Goal: Information Seeking & Learning: Learn about a topic

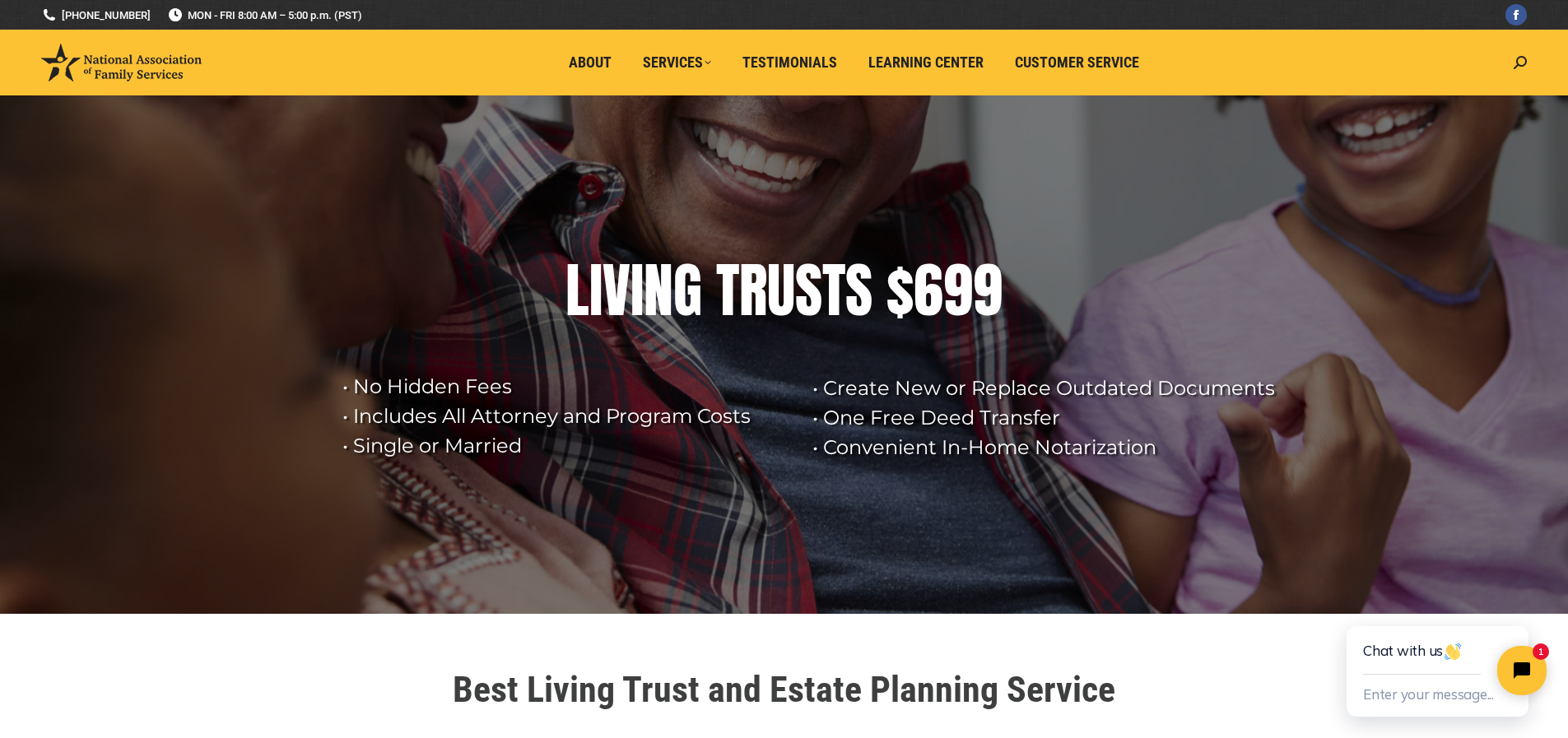
drag, startPoint x: 1580, startPoint y: 45, endPoint x: 1219, endPoint y: 237, distance: 408.9
click at [1219, 237] on rs-layer at bounding box center [784, 354] width 1568 height 518
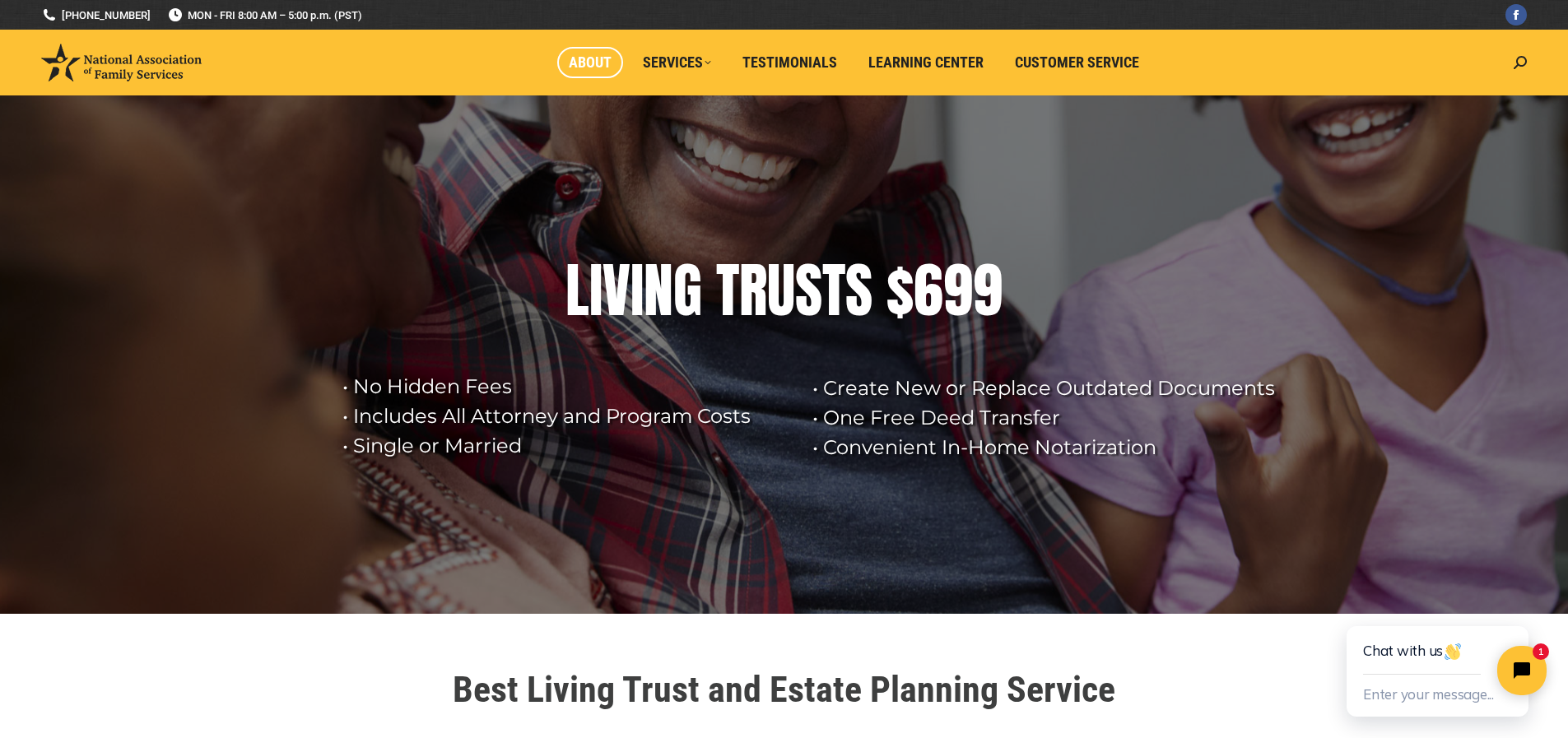
click at [587, 66] on span "About" at bounding box center [590, 62] width 43 height 18
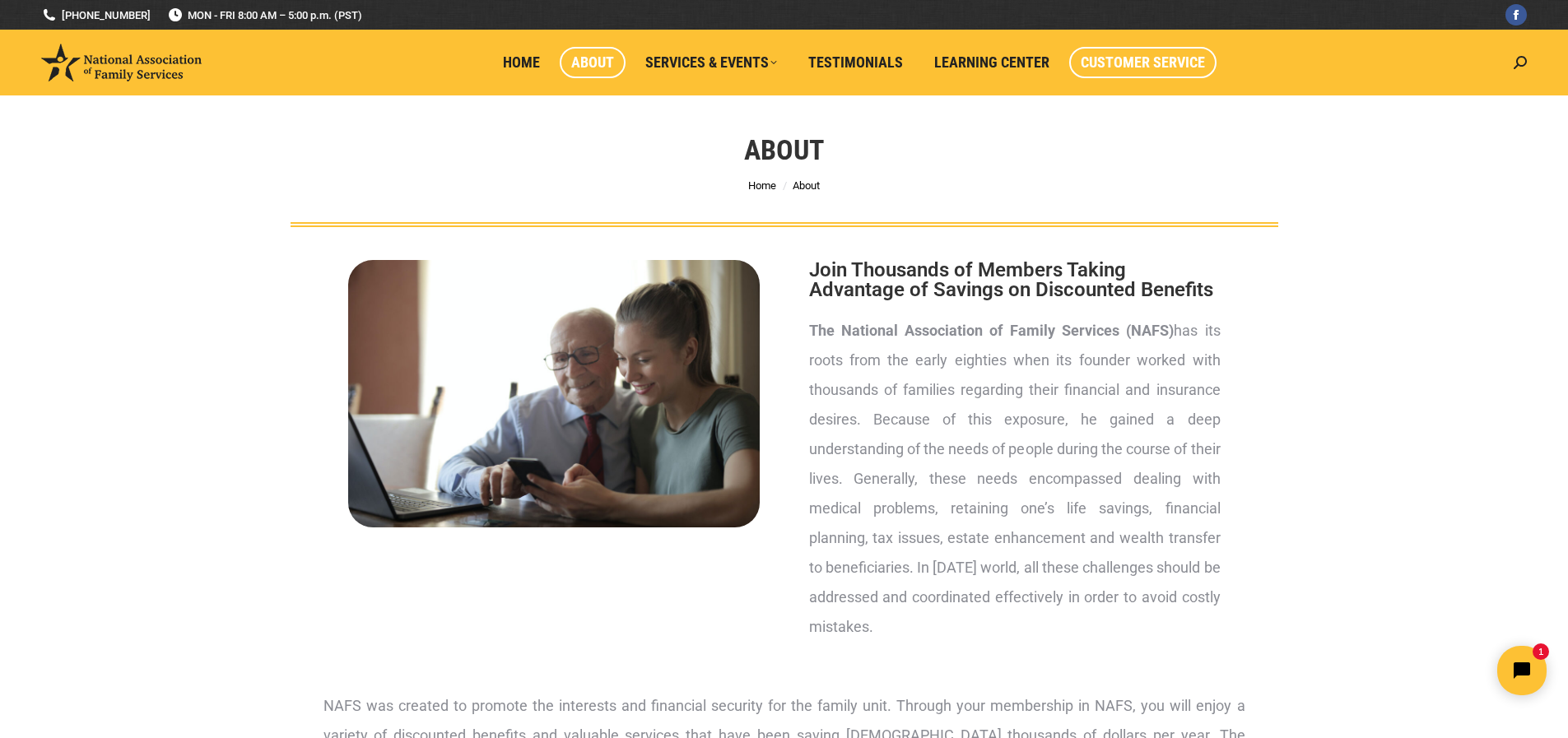
click at [1128, 59] on span "Customer Service" at bounding box center [1143, 62] width 124 height 18
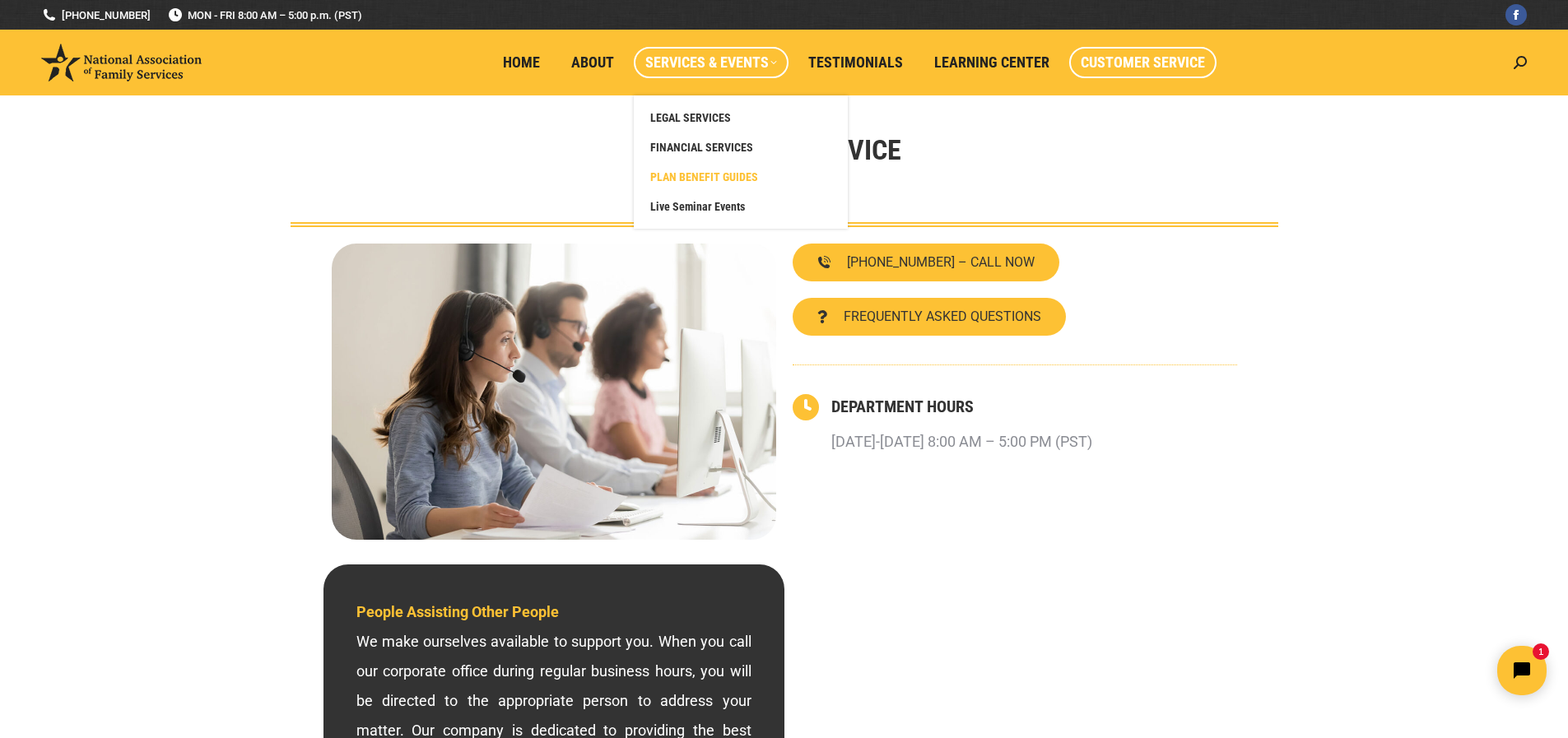
click at [728, 177] on span "PLAN BENEFIT GUIDES" at bounding box center [705, 176] width 108 height 15
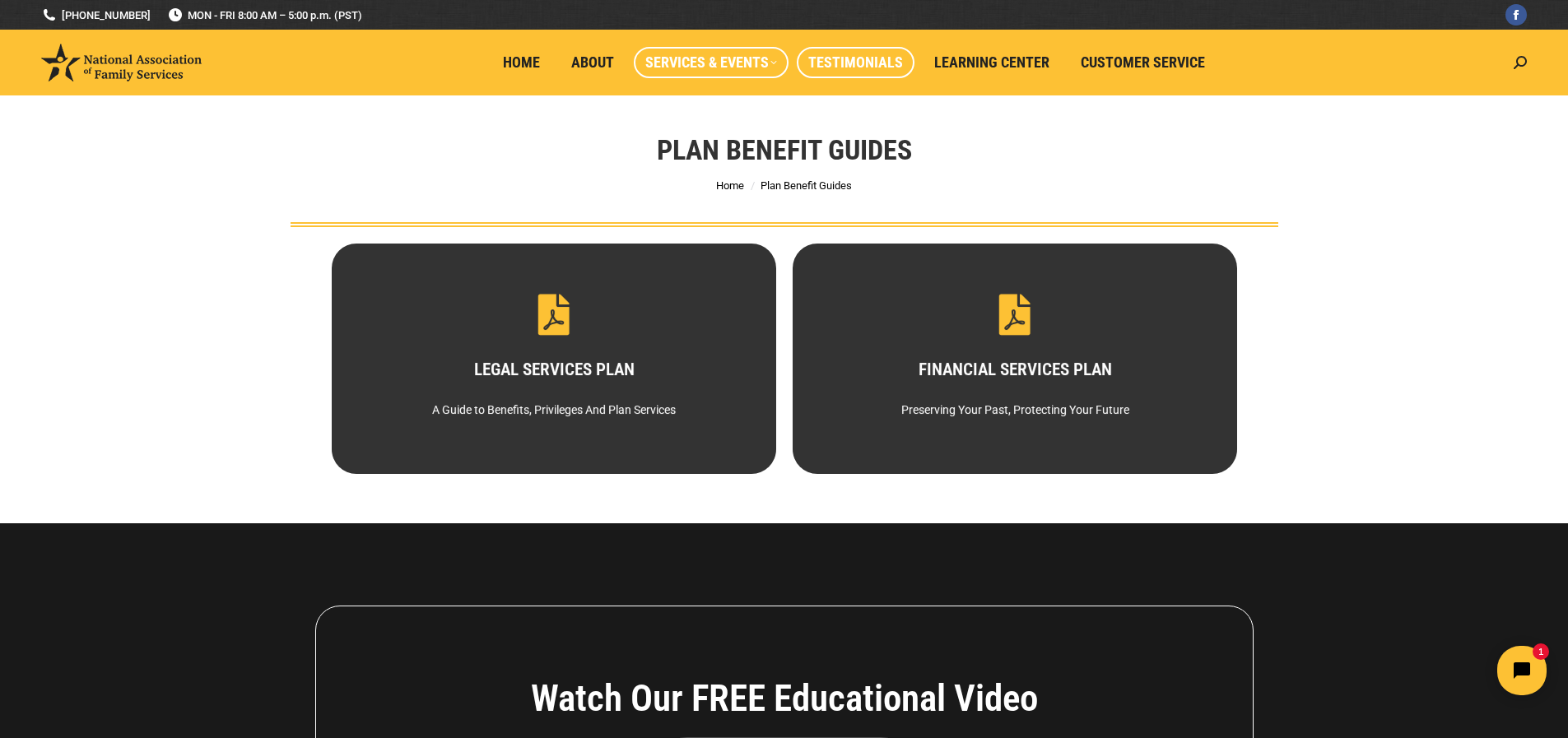
click at [870, 65] on span "Testimonials" at bounding box center [855, 62] width 95 height 18
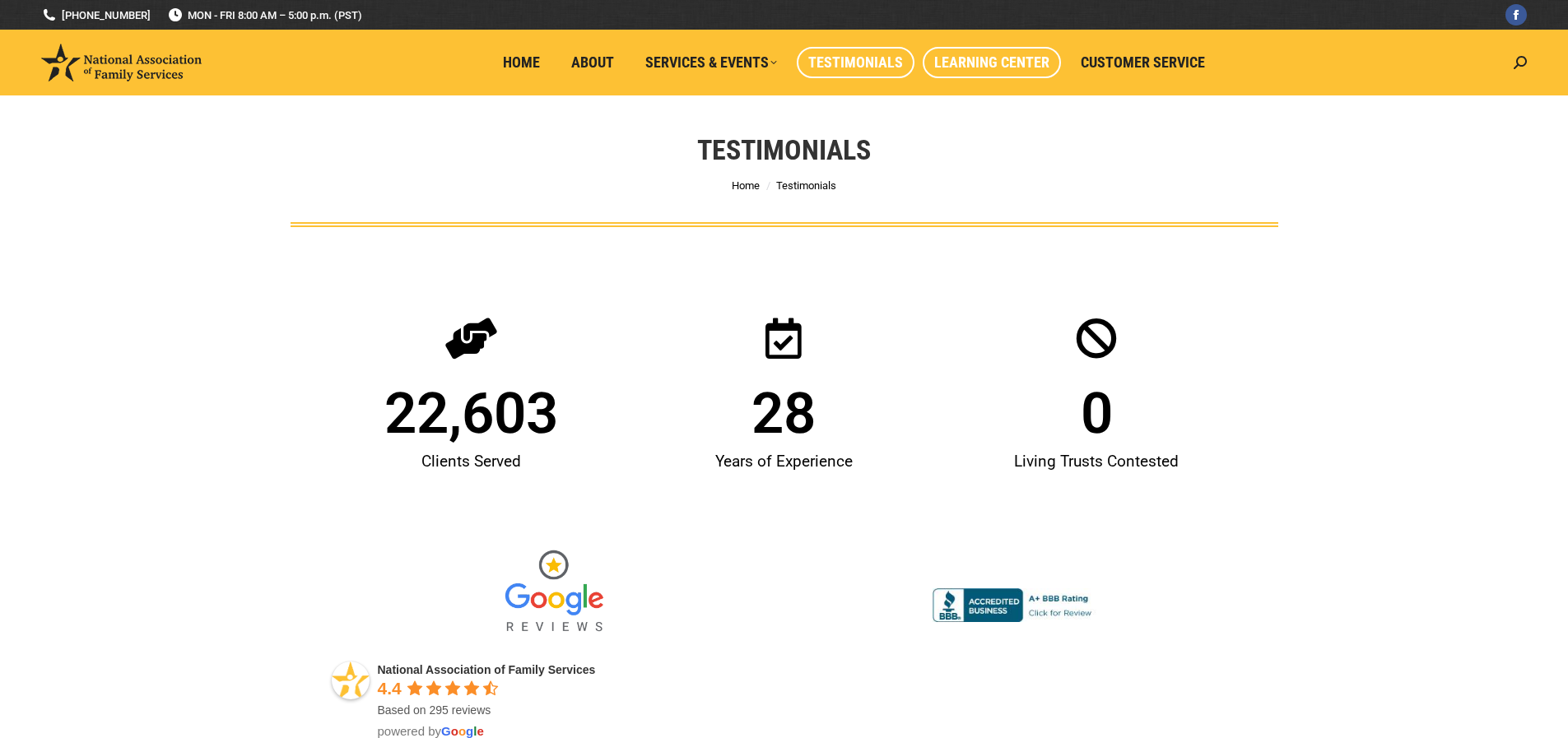
click at [1002, 67] on span "Learning Center" at bounding box center [992, 62] width 115 height 18
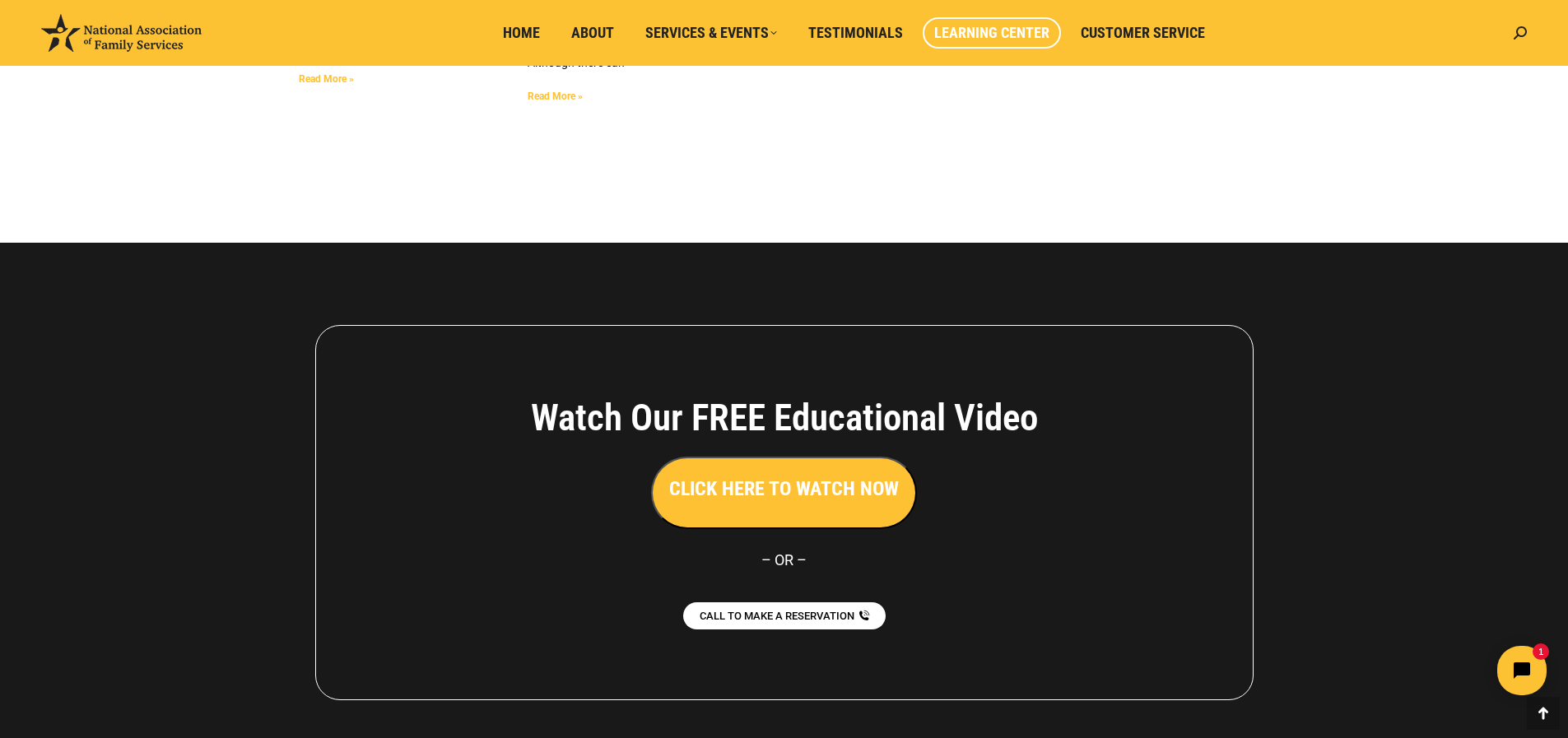
scroll to position [4410, 0]
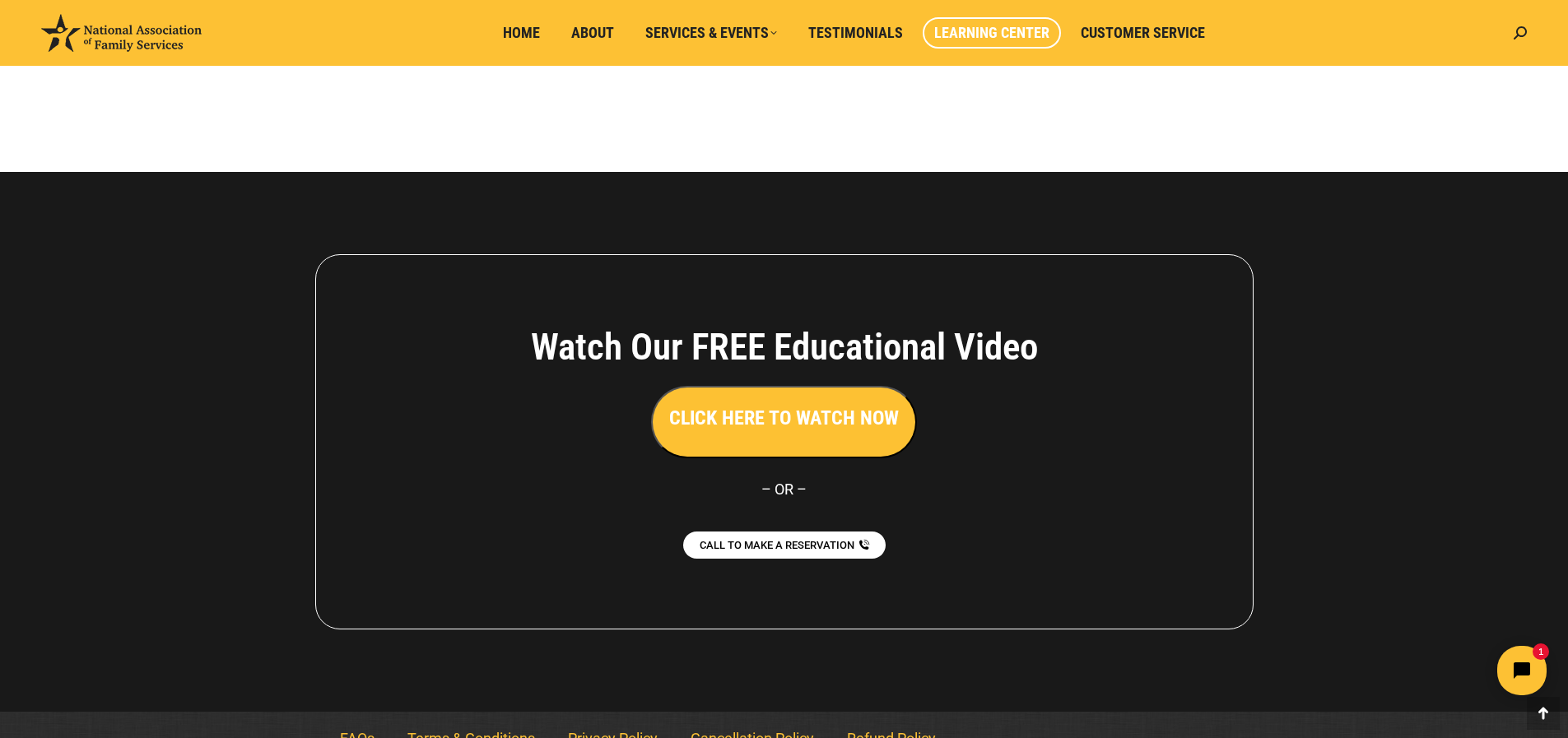
click at [808, 404] on h3 "CLICK HERE TO WATCH NOW" at bounding box center [784, 418] width 230 height 28
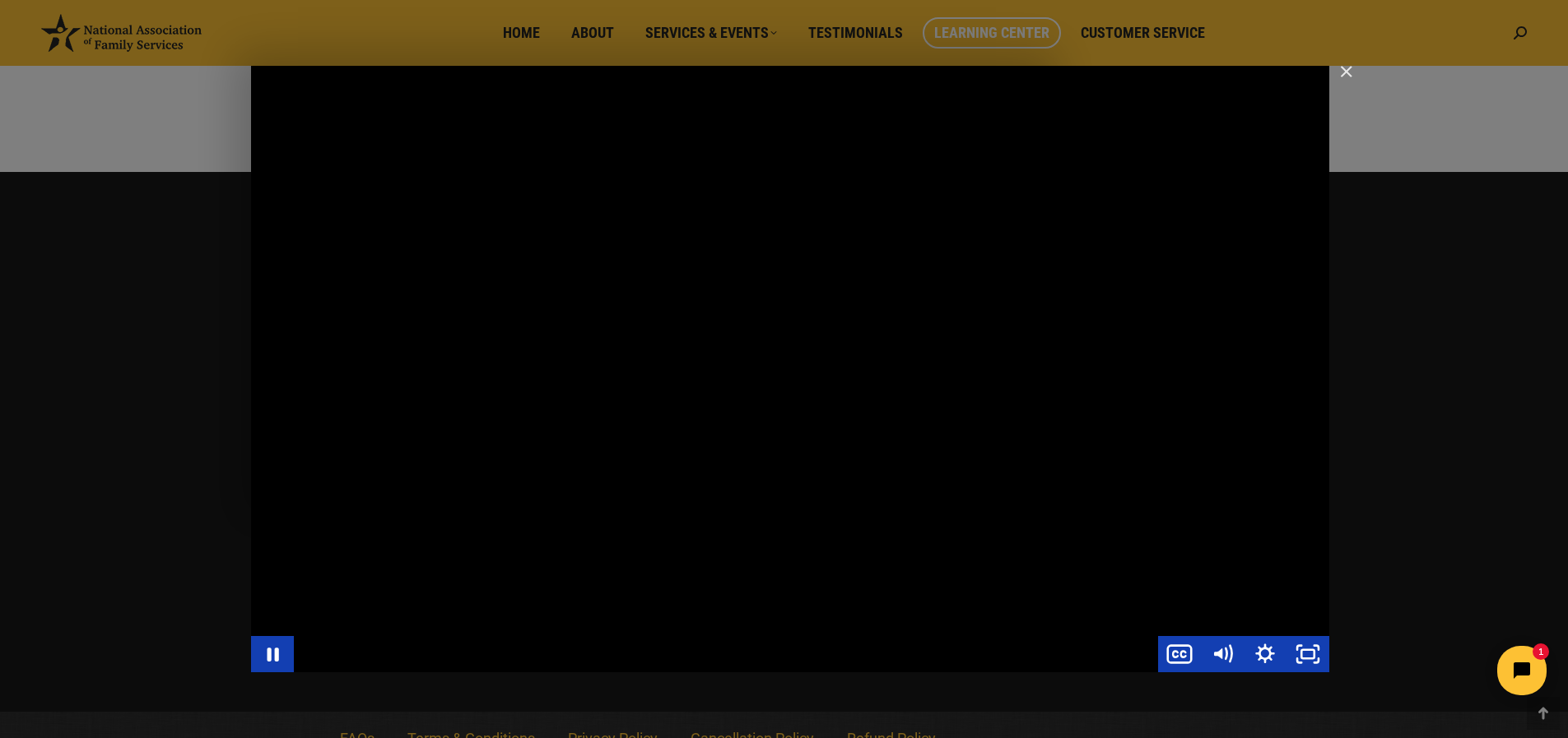
click at [623, 536] on div "Main Video - Full Webinar (Emma) Landon V1.4" at bounding box center [790, 369] width 1079 height 606
click at [726, 364] on div "Main Video - Full Webinar (Emma) Landon V1.4" at bounding box center [790, 369] width 1079 height 606
click at [1346, 65] on img "Close" at bounding box center [1339, 79] width 28 height 28
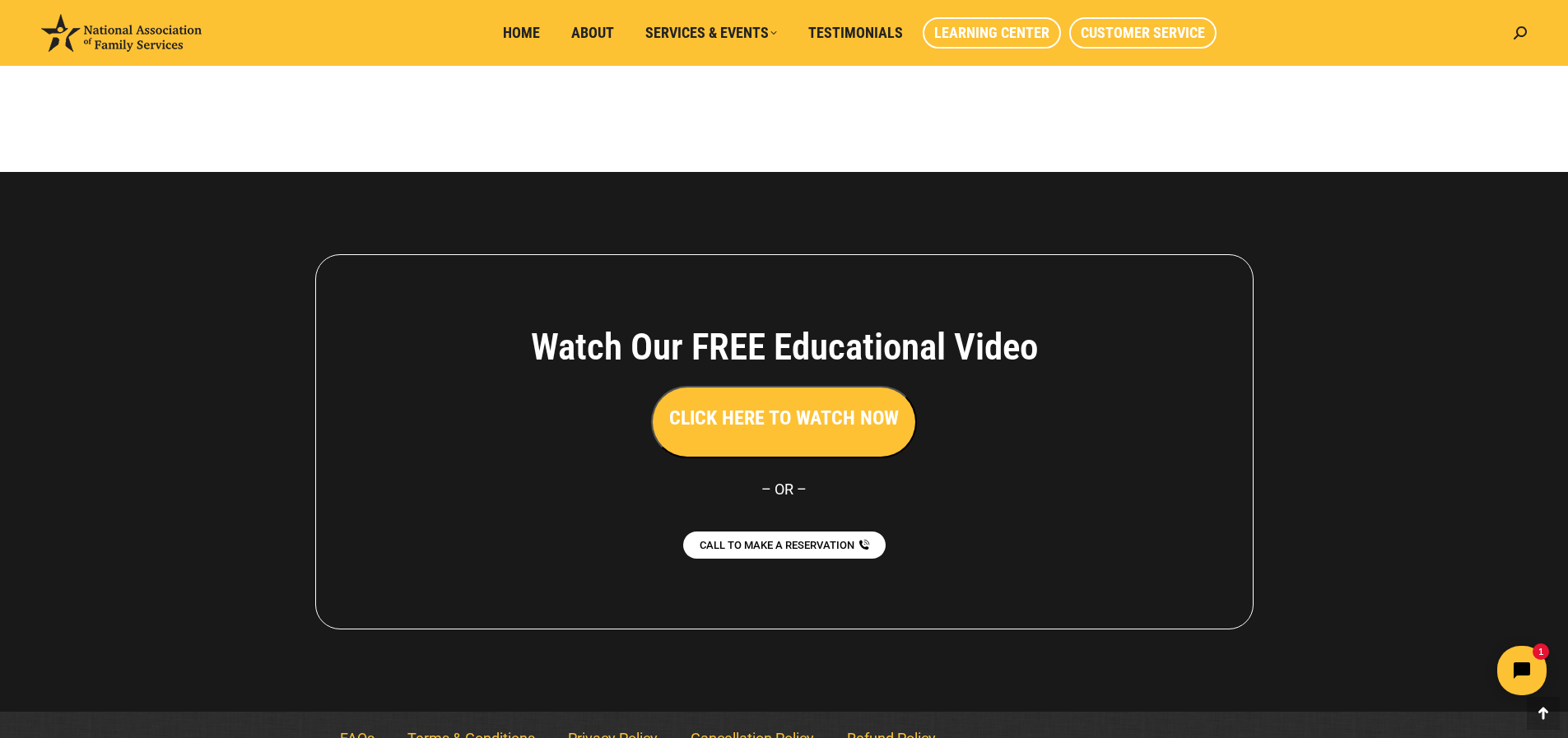
click at [1147, 36] on span "Customer Service" at bounding box center [1143, 33] width 124 height 18
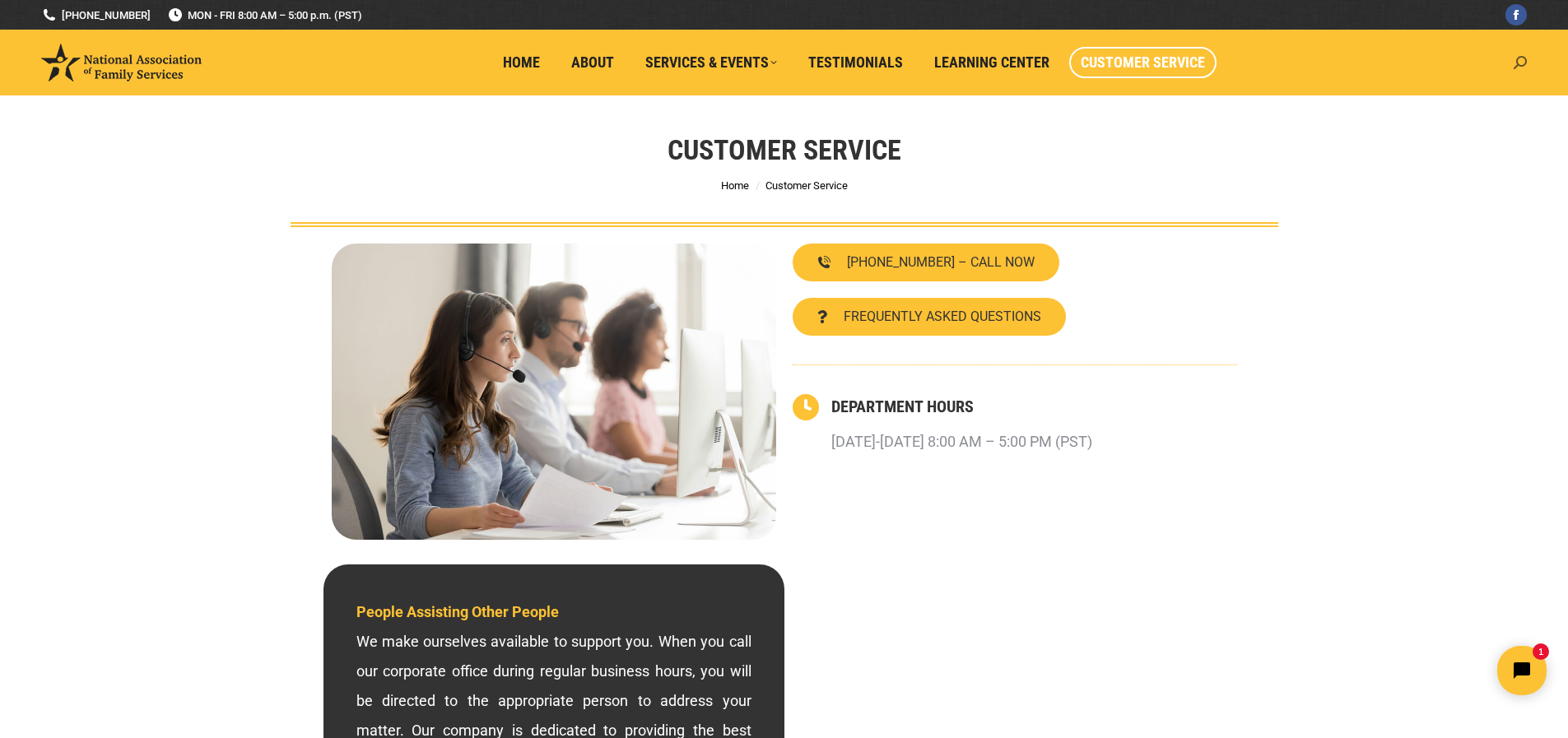
click at [1523, 60] on icon at bounding box center [1520, 62] width 13 height 13
click at [1473, 101] on input "Search" at bounding box center [1445, 100] width 165 height 28
type input "w"
type input "information need for a living trust"
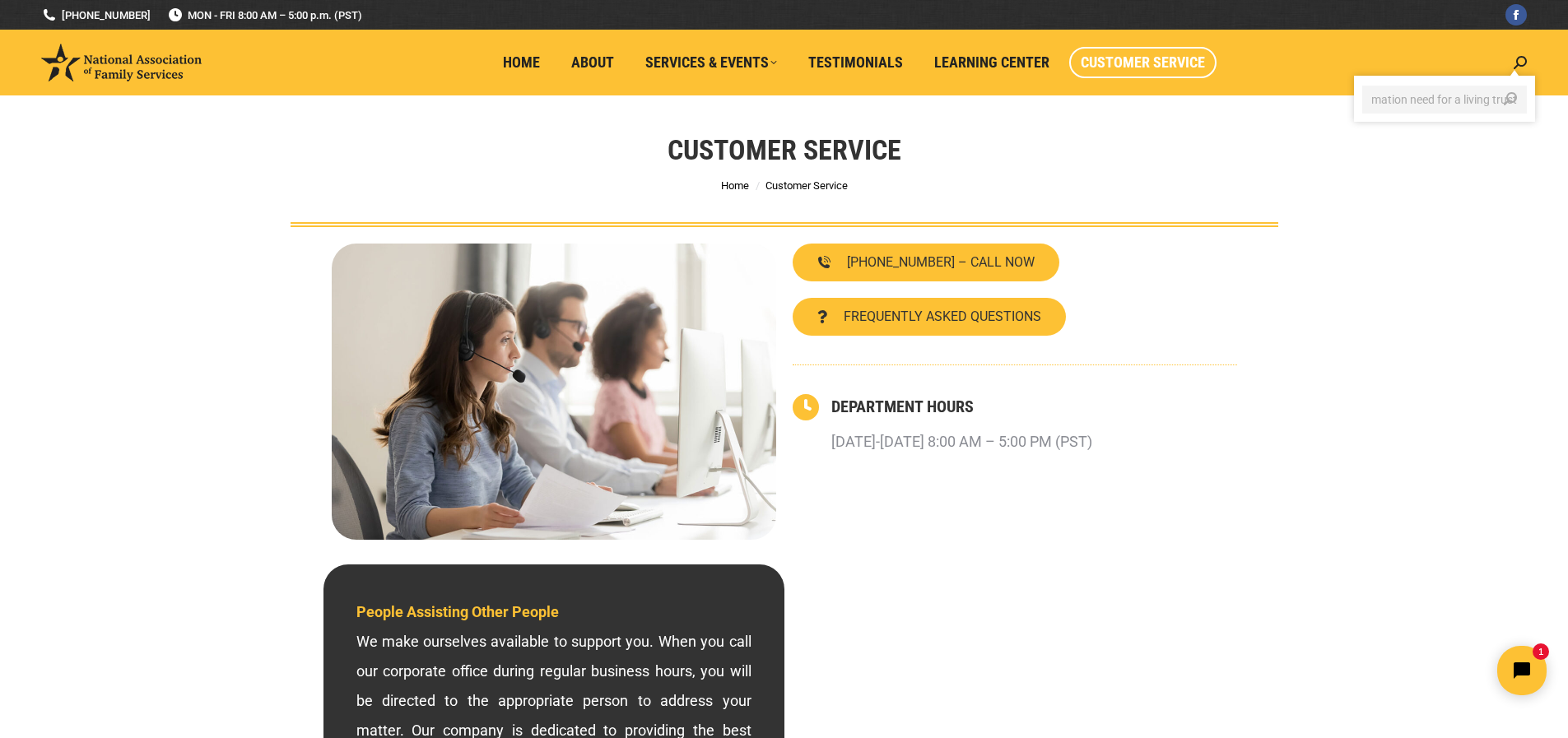
click input "Go!" at bounding box center [0, 0] width 0 height 0
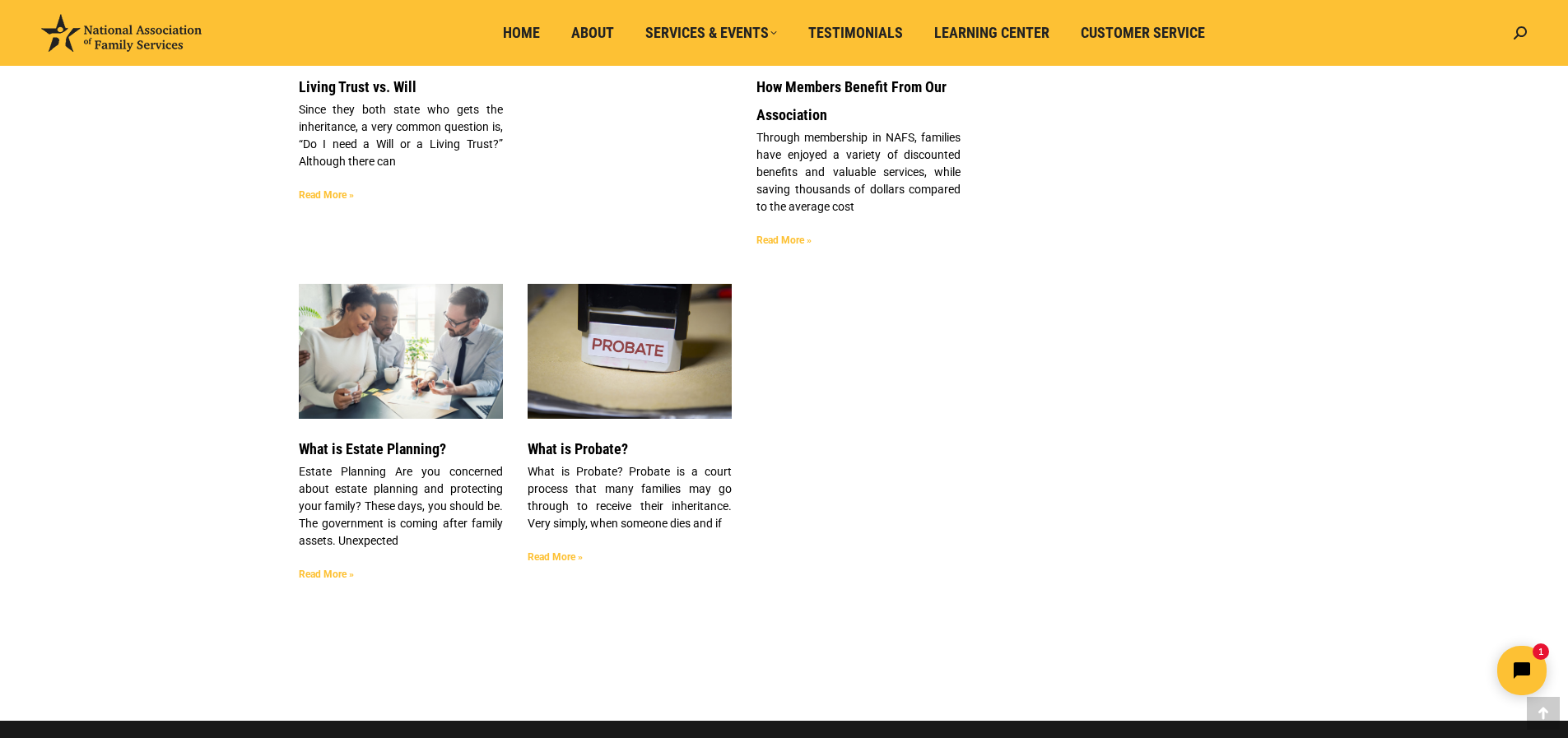
scroll to position [3259, 0]
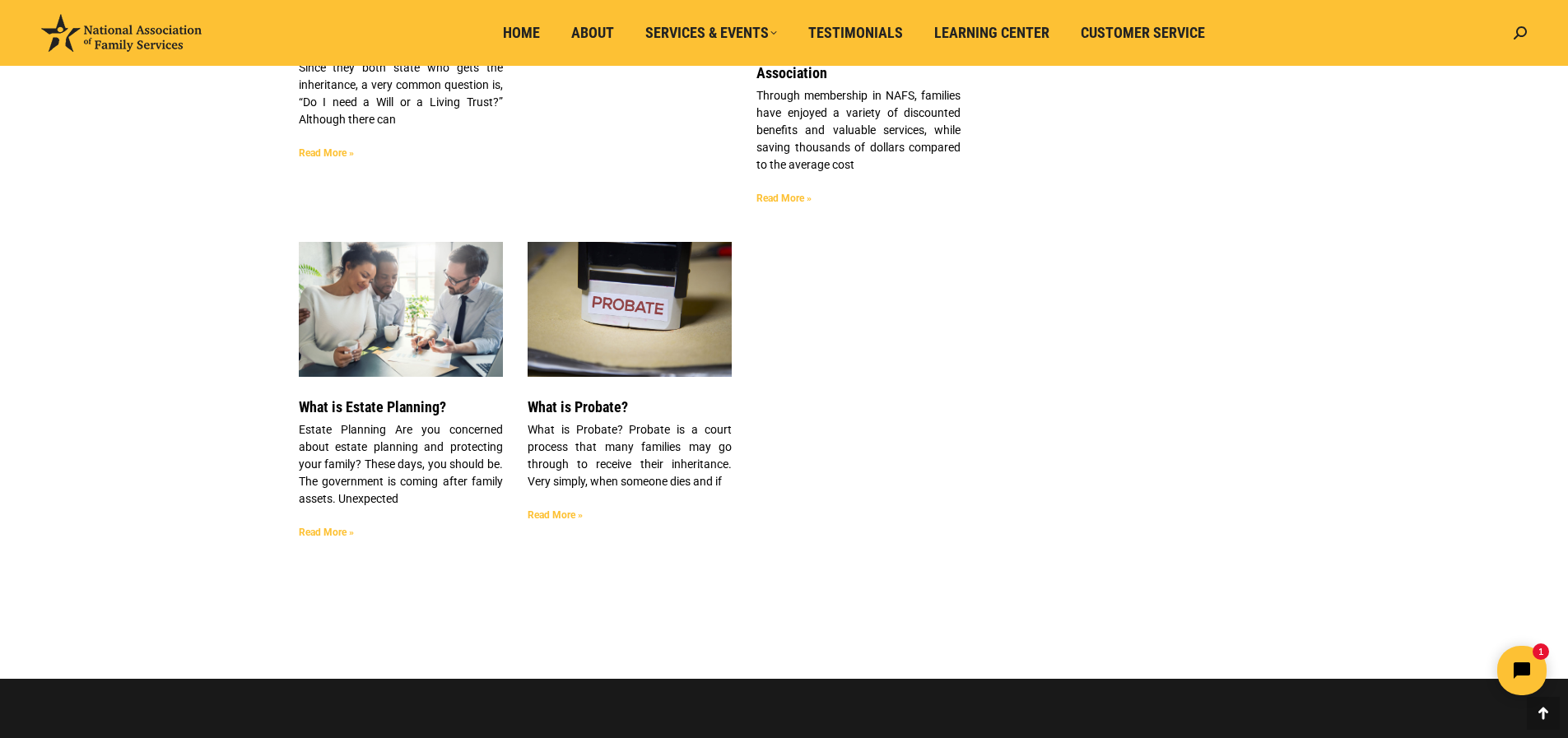
click at [371, 398] on link "What is Estate Planning?" at bounding box center [372, 407] width 147 height 18
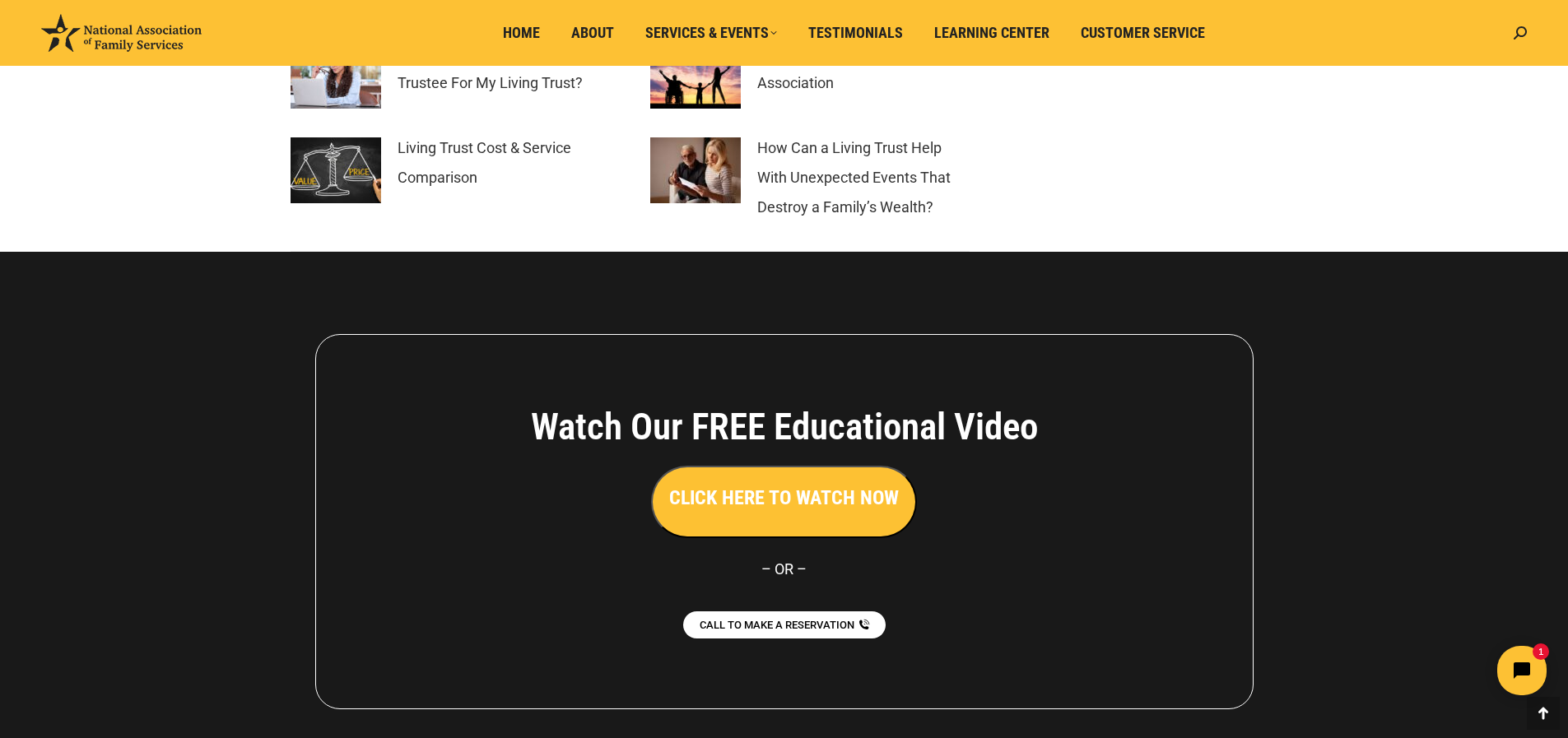
scroll to position [2843, 0]
